Goal: Task Accomplishment & Management: Use online tool/utility

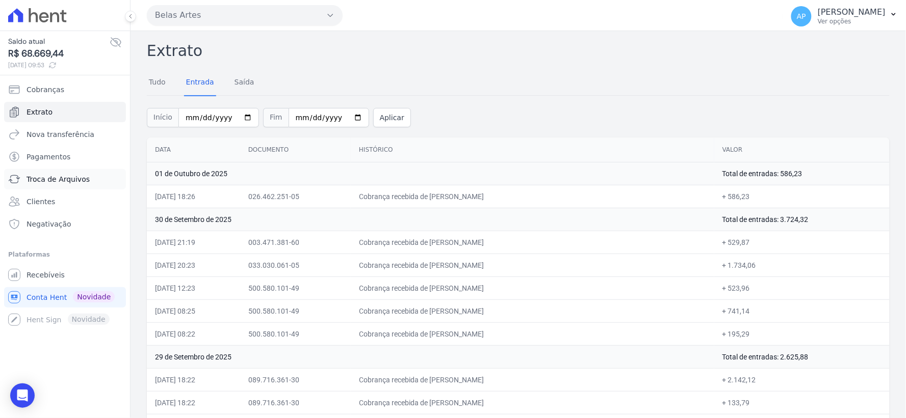
scroll to position [1718, 0]
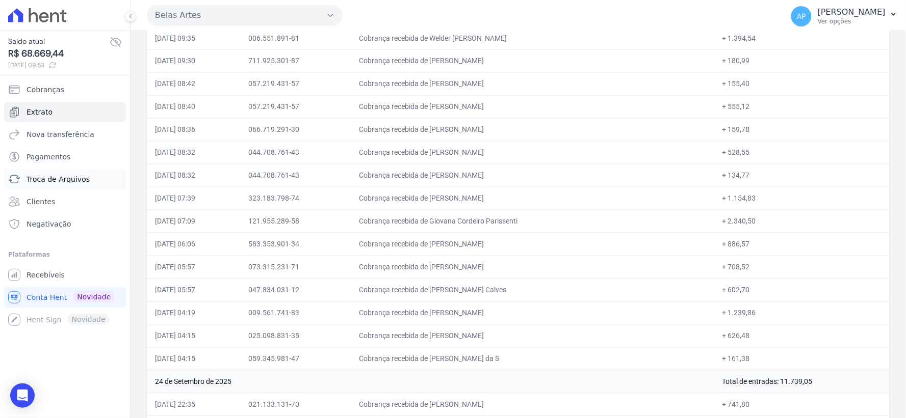
click at [48, 182] on span "Troca de Arquivos" at bounding box center [58, 179] width 63 height 10
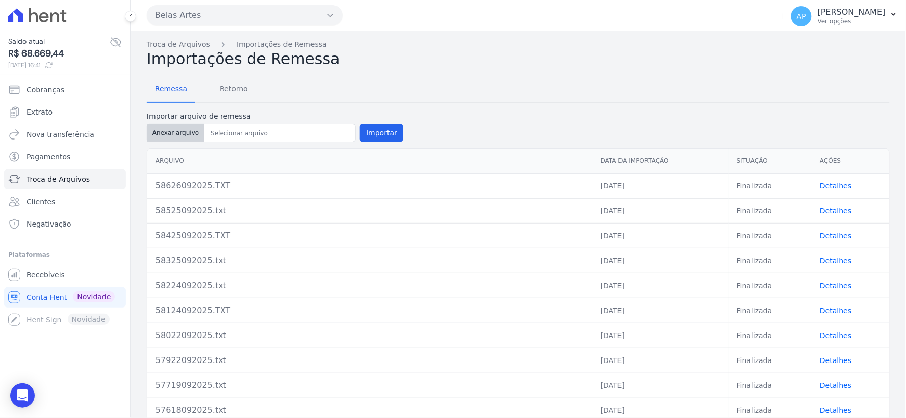
click at [167, 127] on button "Anexar arquivo" at bounding box center [176, 133] width 58 height 18
type input "58702102025.txt"
click at [389, 135] on button "Importar" at bounding box center [381, 133] width 43 height 18
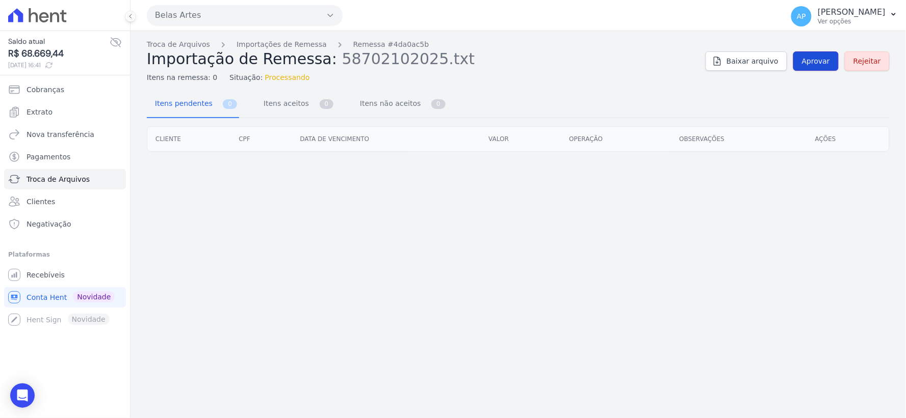
click at [812, 64] on span "Aprovar" at bounding box center [816, 61] width 28 height 10
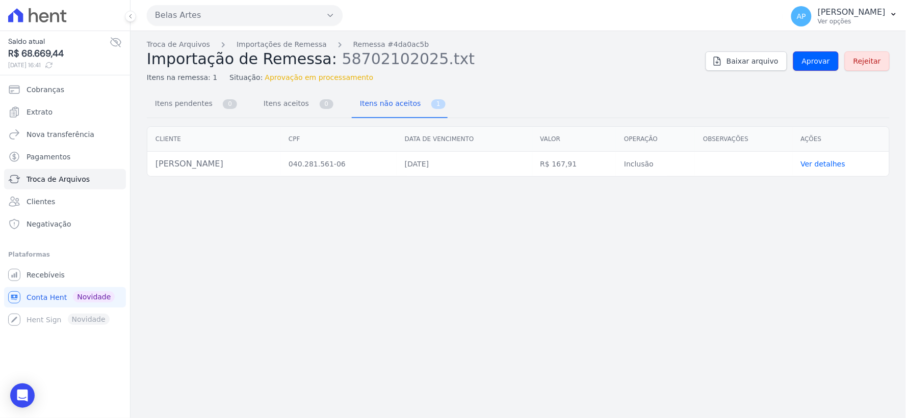
click at [812, 64] on span "Aprovar" at bounding box center [816, 61] width 28 height 10
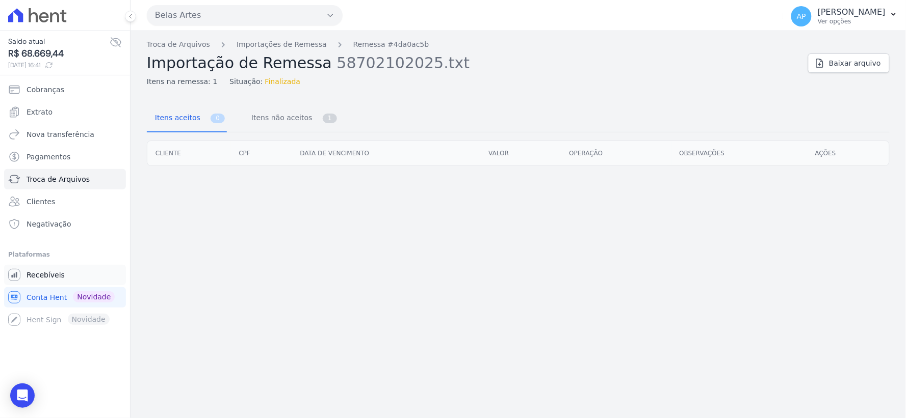
click at [46, 272] on span "Recebíveis" at bounding box center [46, 275] width 38 height 10
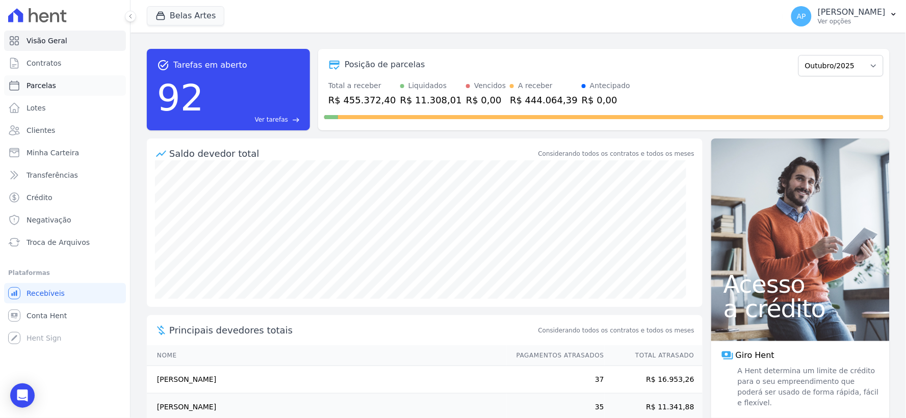
click at [42, 85] on span "Parcelas" at bounding box center [42, 86] width 30 height 10
select select
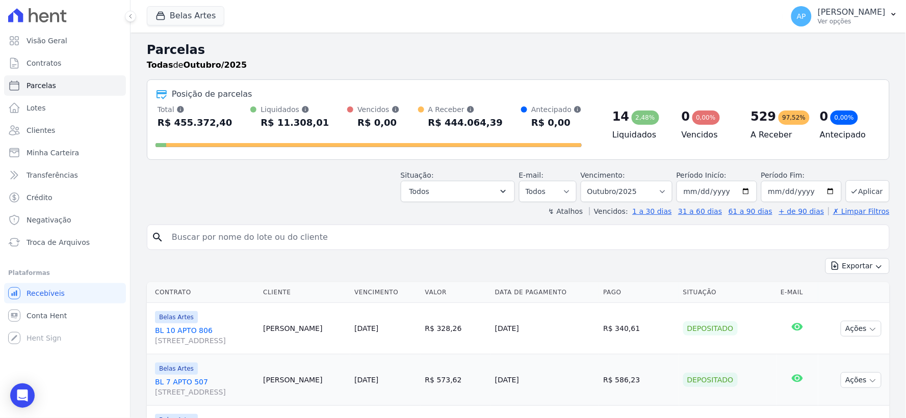
click at [225, 242] on input "search" at bounding box center [525, 237] width 719 height 20
type input "mayara"
select select
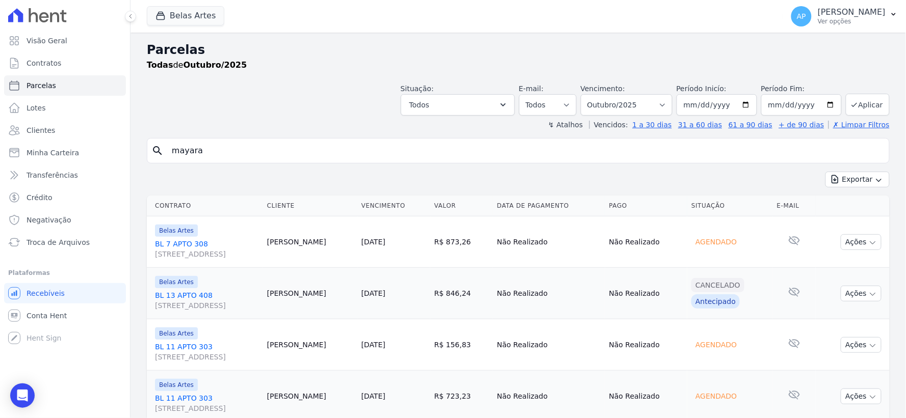
click at [231, 222] on td "Belas Artes BL 7 APTO 308 Rua 16, 1144, Fortaleza" at bounding box center [205, 242] width 116 height 51
click at [219, 156] on input "mayara" at bounding box center [525, 151] width 719 height 20
type input "[PERSON_NAME]"
select select
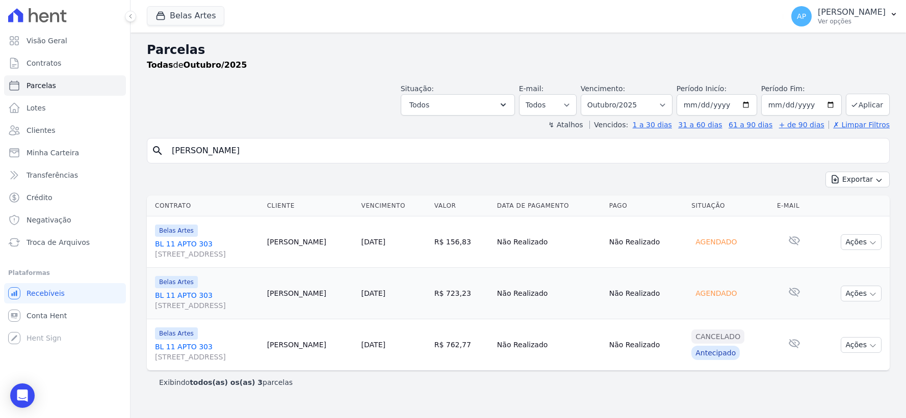
select select
click at [49, 243] on span "Troca de Arquivos" at bounding box center [58, 243] width 63 height 10
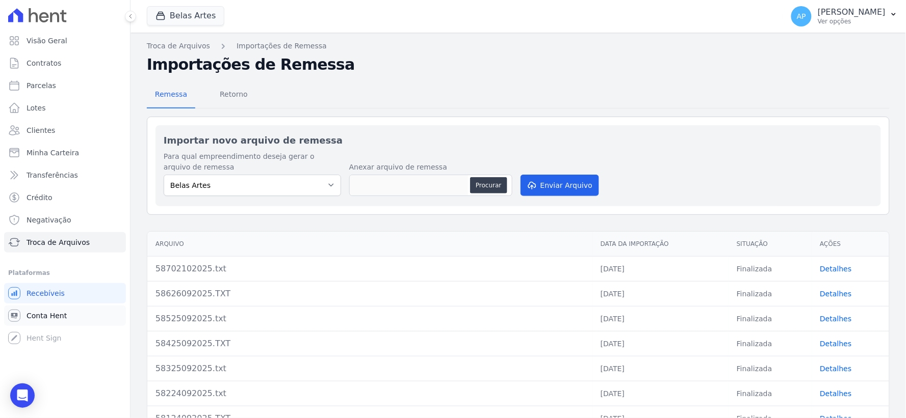
click at [47, 320] on span "Conta Hent" at bounding box center [47, 316] width 40 height 10
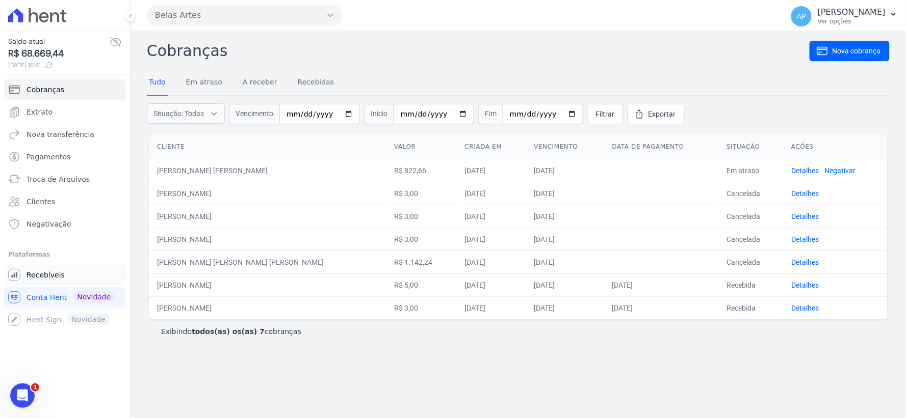
click at [41, 276] on span "Recebíveis" at bounding box center [46, 275] width 38 height 10
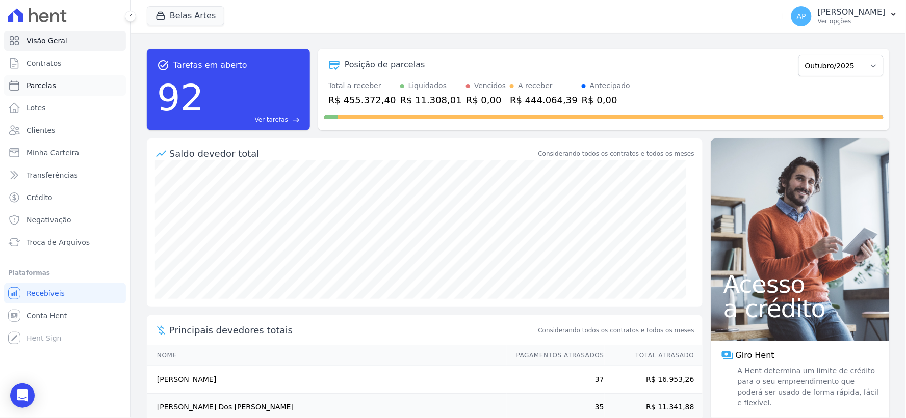
click at [42, 84] on span "Parcelas" at bounding box center [42, 86] width 30 height 10
select select
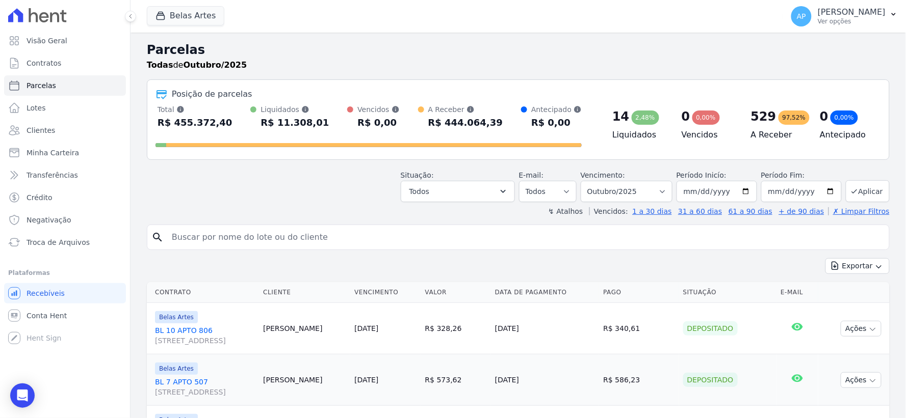
click at [279, 237] on input "search" at bounding box center [525, 237] width 719 height 20
type input "[PERSON_NAME]"
select select
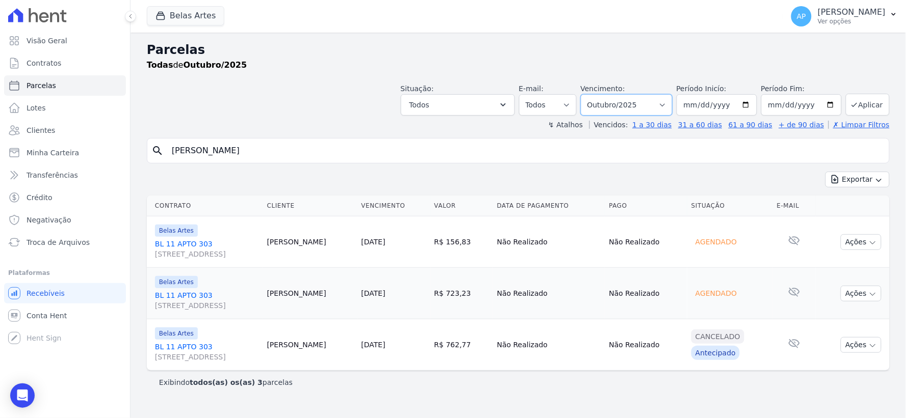
click at [656, 107] on select "[GEOGRAPHIC_DATA] por período ──────── Todos os meses Setembro/2022 Outubro/202…" at bounding box center [627, 104] width 92 height 21
select select "09/2025"
click at [595, 94] on select "[GEOGRAPHIC_DATA] por período ──────── Todos os meses Setembro/2022 Outubro/202…" at bounding box center [627, 104] width 92 height 21
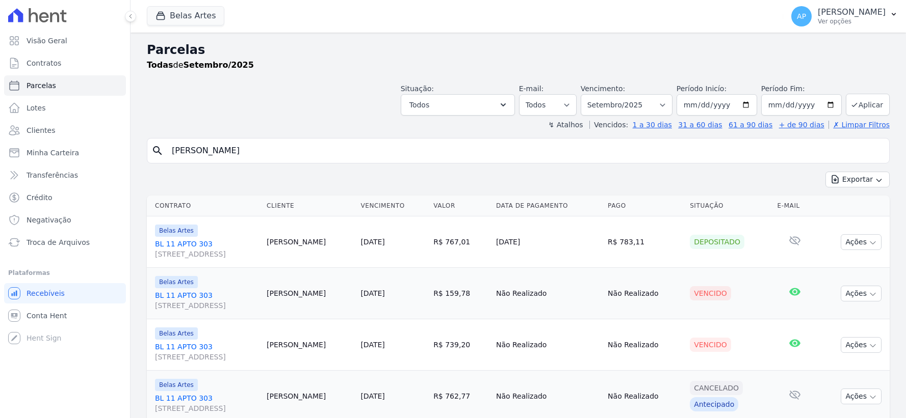
select select
